Goal: Task Accomplishment & Management: Use online tool/utility

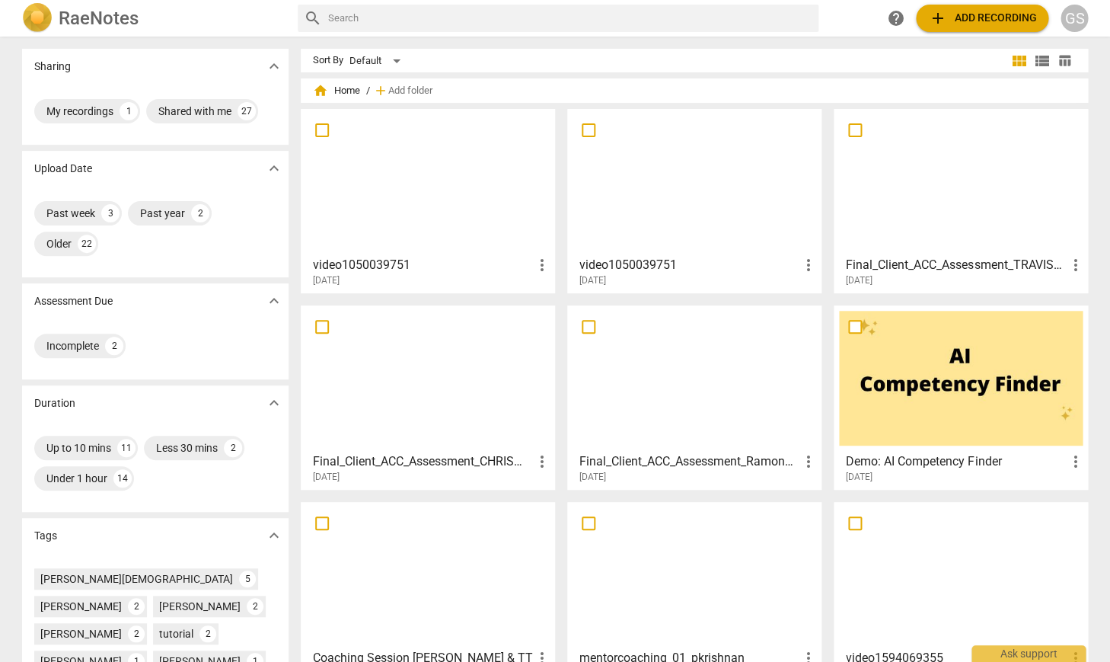
click at [1071, 18] on div "GS" at bounding box center [1074, 18] width 27 height 27
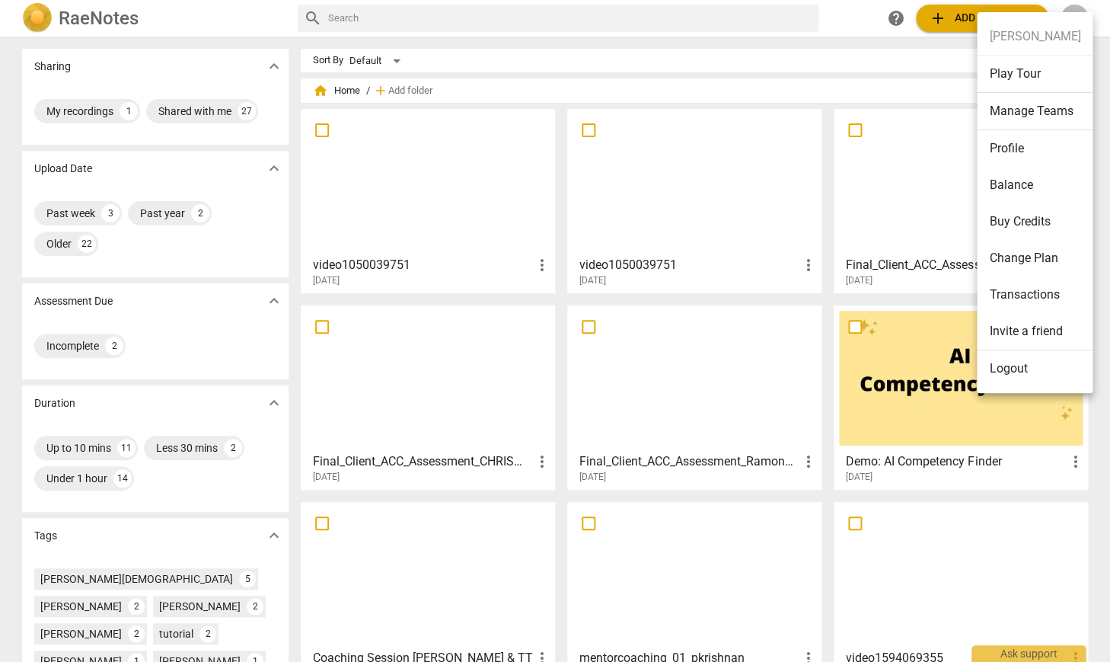
click at [1071, 18] on ul "[PERSON_NAME] Play Tour Manage Teams Profile Balance Buy Credits Change Plan Tr…" at bounding box center [1035, 202] width 116 height 381
click at [921, 61] on div at bounding box center [555, 331] width 1110 height 662
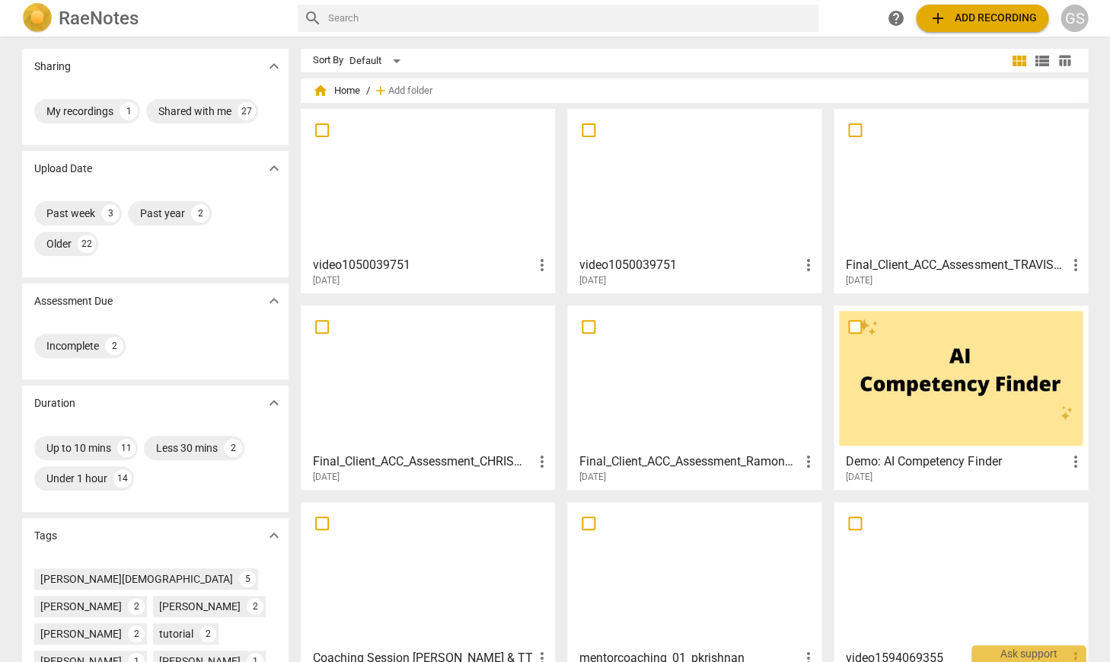
click at [1041, 60] on span "view_list" at bounding box center [1042, 61] width 18 height 18
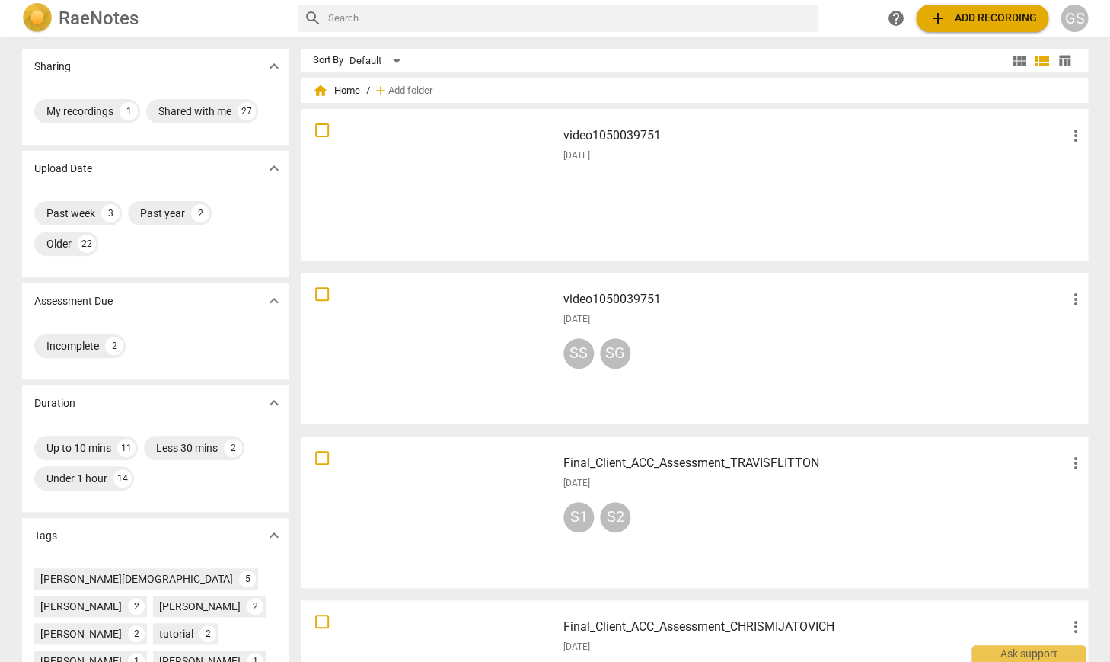
click at [440, 312] on div at bounding box center [428, 348] width 245 height 141
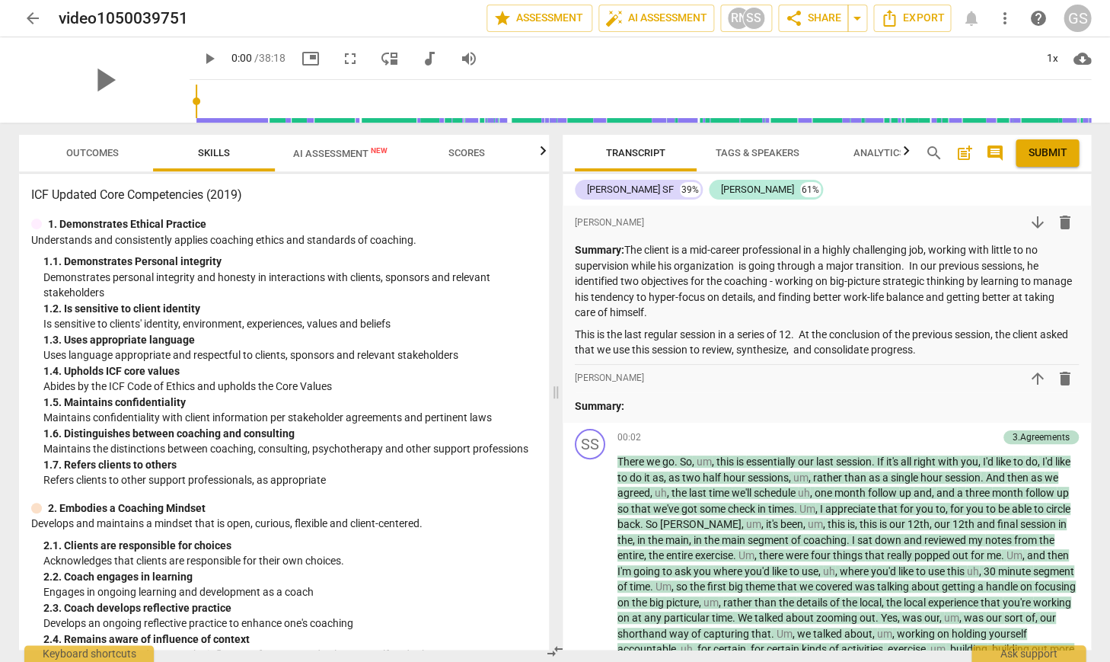
click at [461, 155] on span "Scores" at bounding box center [466, 152] width 37 height 11
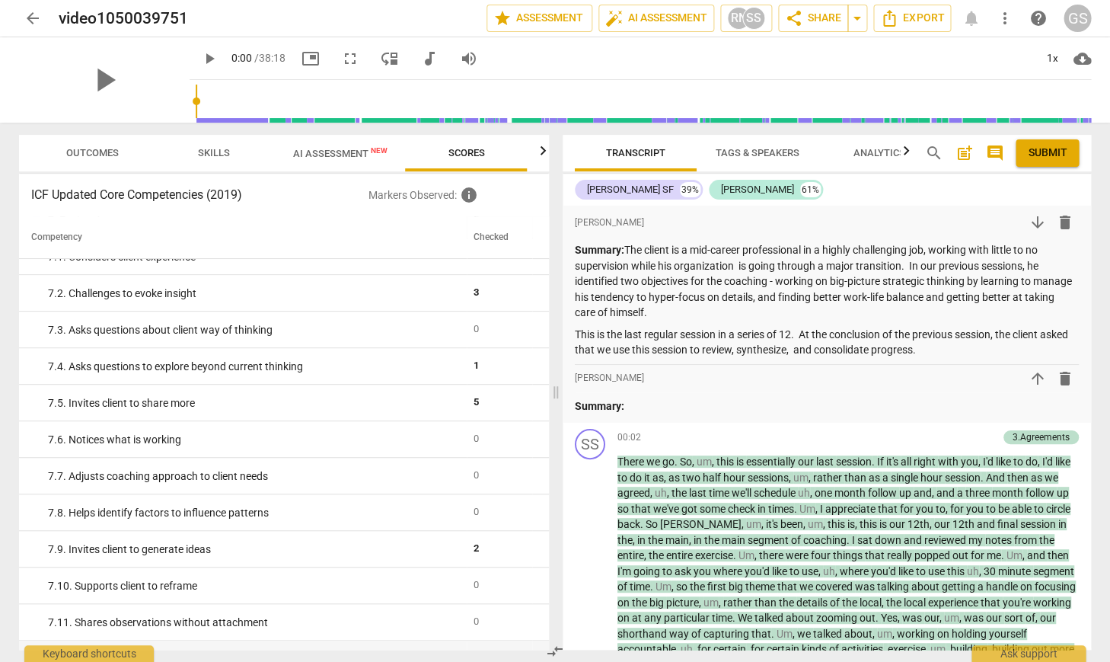
scroll to position [1888, 0]
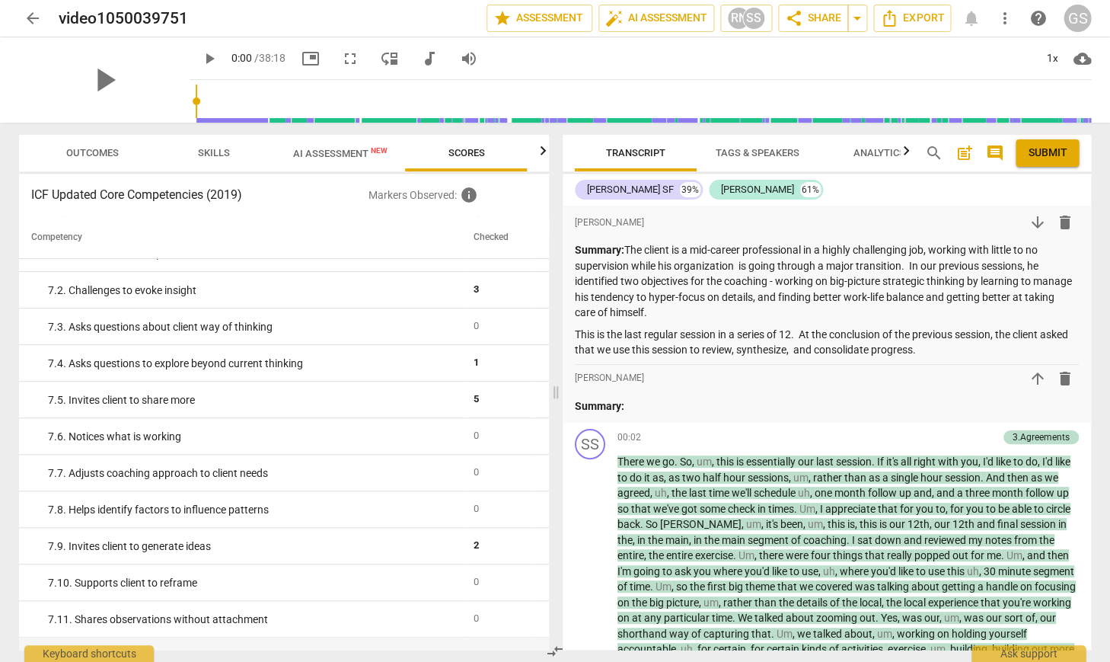
click at [108, 152] on span "Outcomes" at bounding box center [92, 152] width 53 height 11
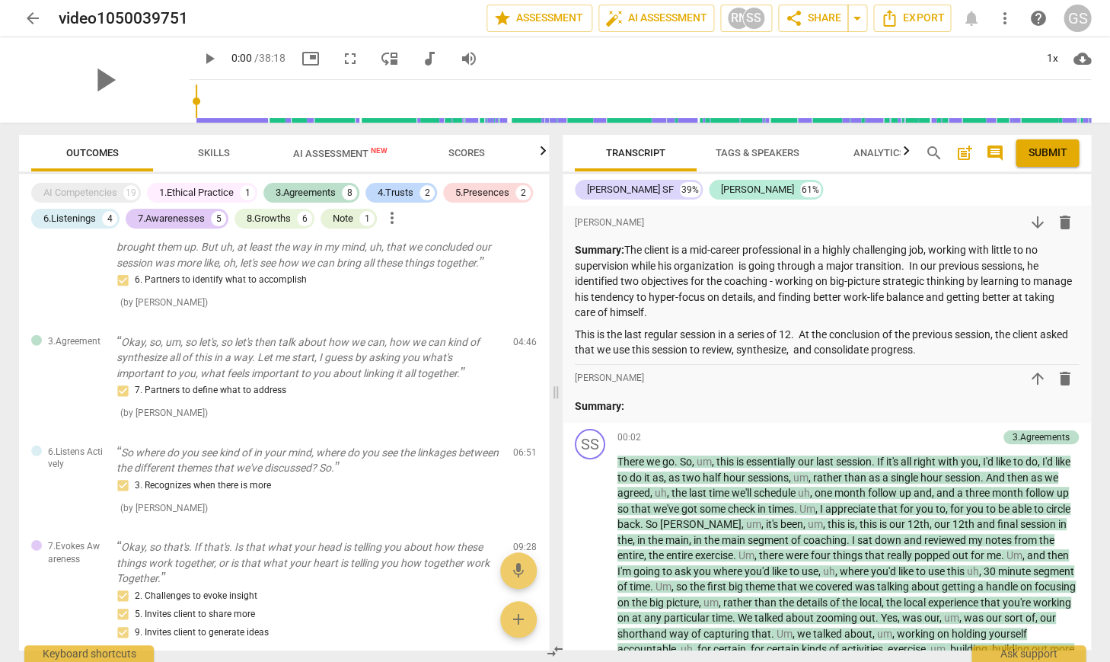
scroll to position [0, 0]
click at [944, 436] on p "Add competency" at bounding box center [961, 438] width 72 height 14
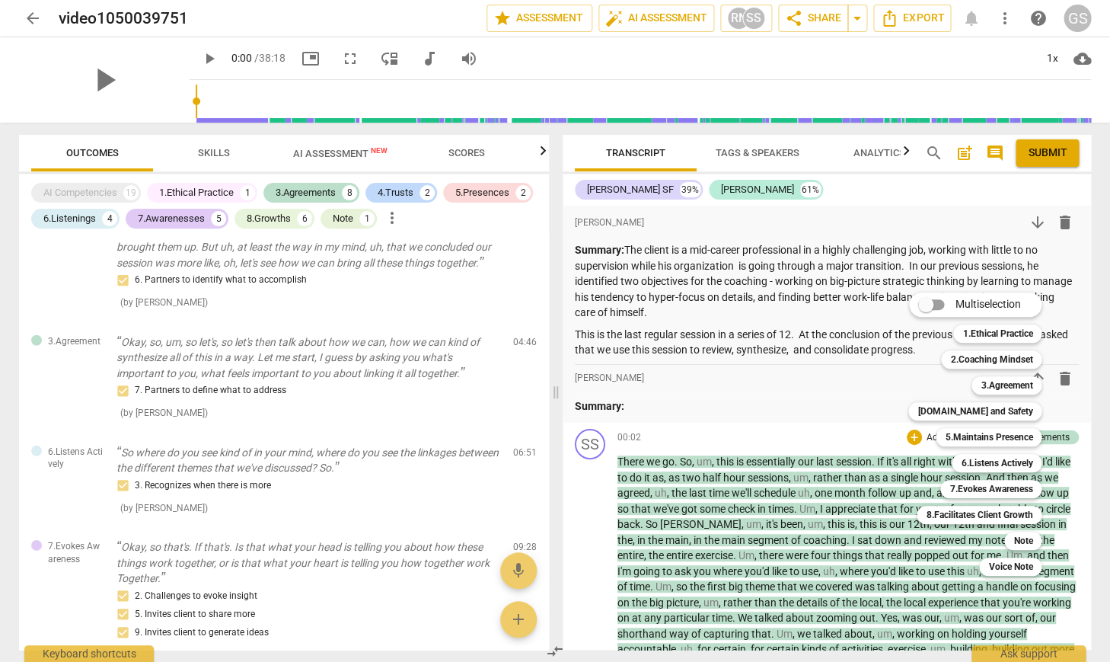
click at [857, 478] on div at bounding box center [555, 331] width 1110 height 662
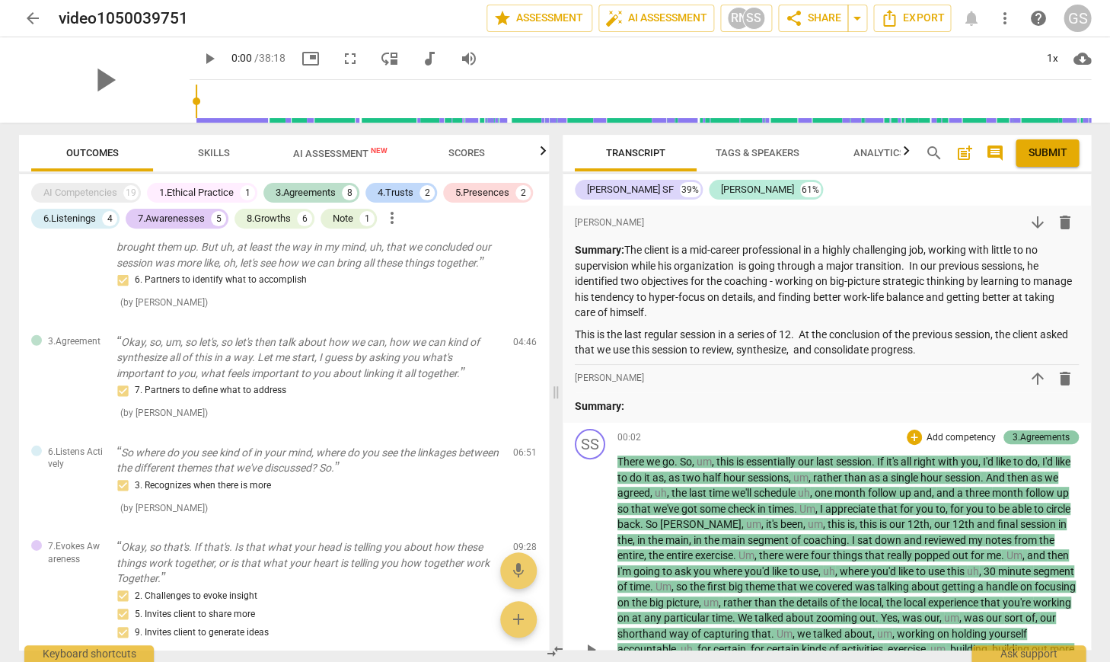
click at [1026, 436] on div "3.Agreements" at bounding box center [1041, 437] width 57 height 14
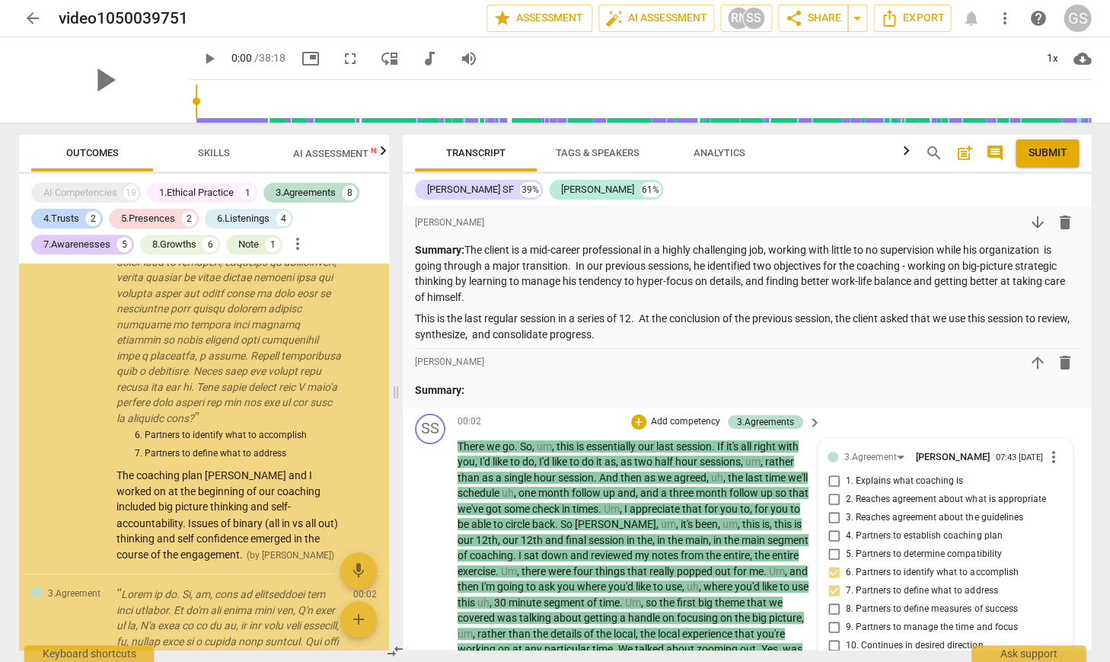
scroll to position [247, 0]
